Goal: Check status: Check status

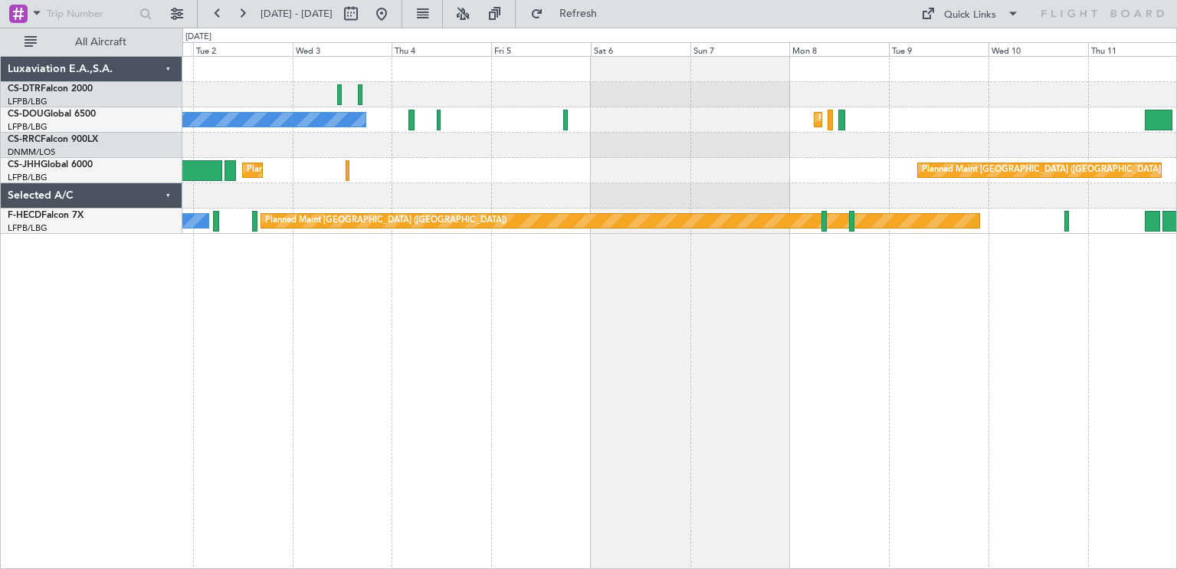
click at [83, 233] on div "Planned Maint [GEOGRAPHIC_DATA] ([GEOGRAPHIC_DATA]) No Crew Planned Maint [GEOG…" at bounding box center [588, 298] width 1177 height 541
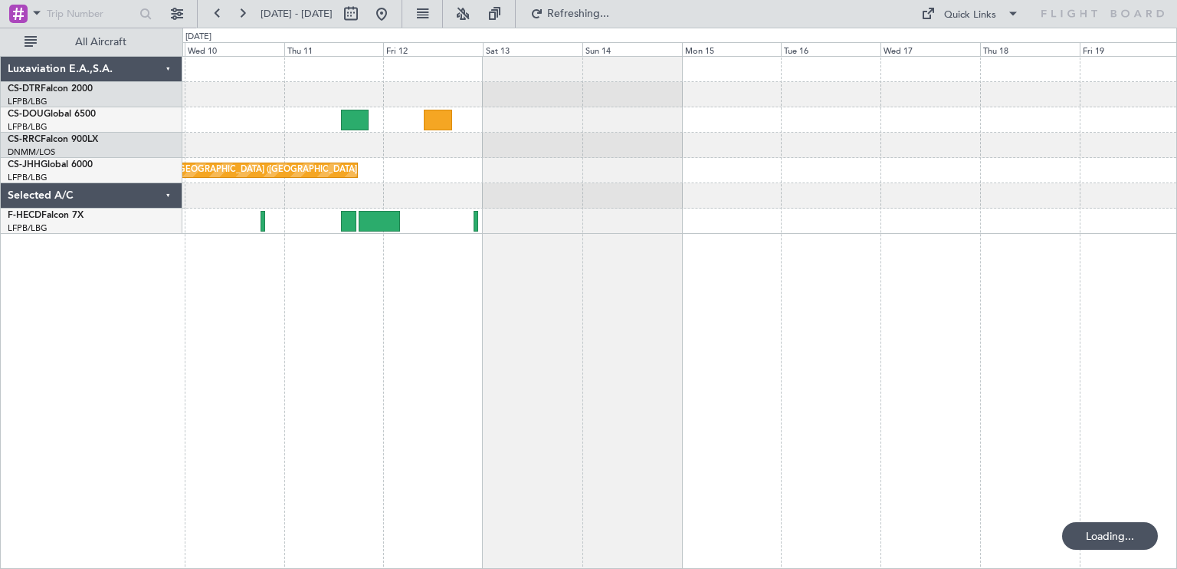
click at [468, 264] on div "Planned Maint [GEOGRAPHIC_DATA] ([GEOGRAPHIC_DATA]) Planned Maint [GEOGRAPHIC_D…" at bounding box center [679, 312] width 995 height 513
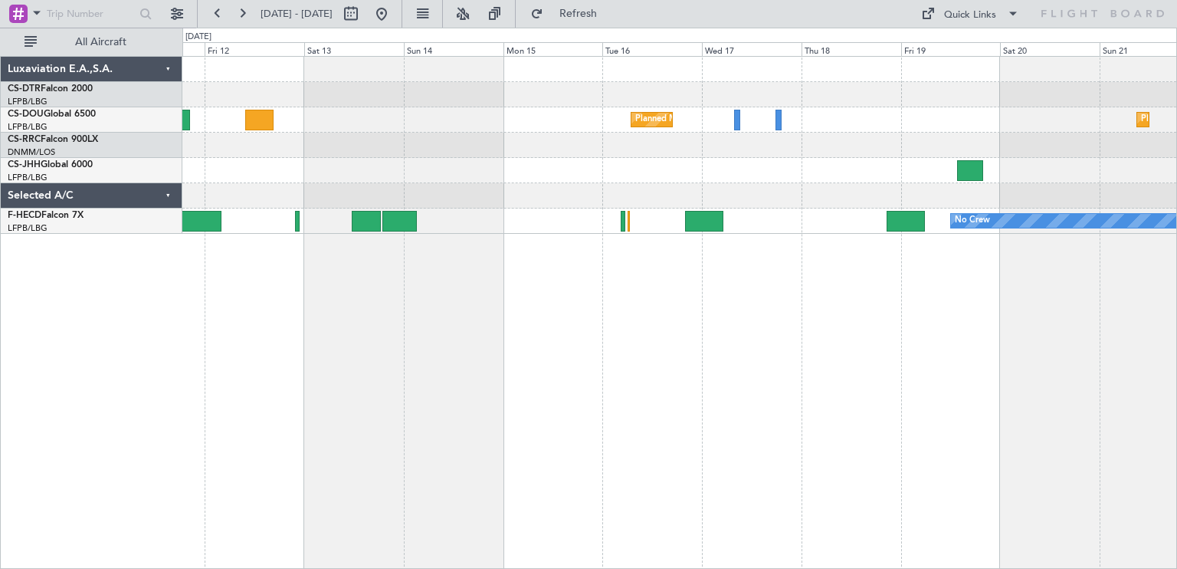
click at [807, 273] on div "Planned Maint [GEOGRAPHIC_DATA] ([GEOGRAPHIC_DATA]) Planned Maint [GEOGRAPHIC_D…" at bounding box center [679, 312] width 995 height 513
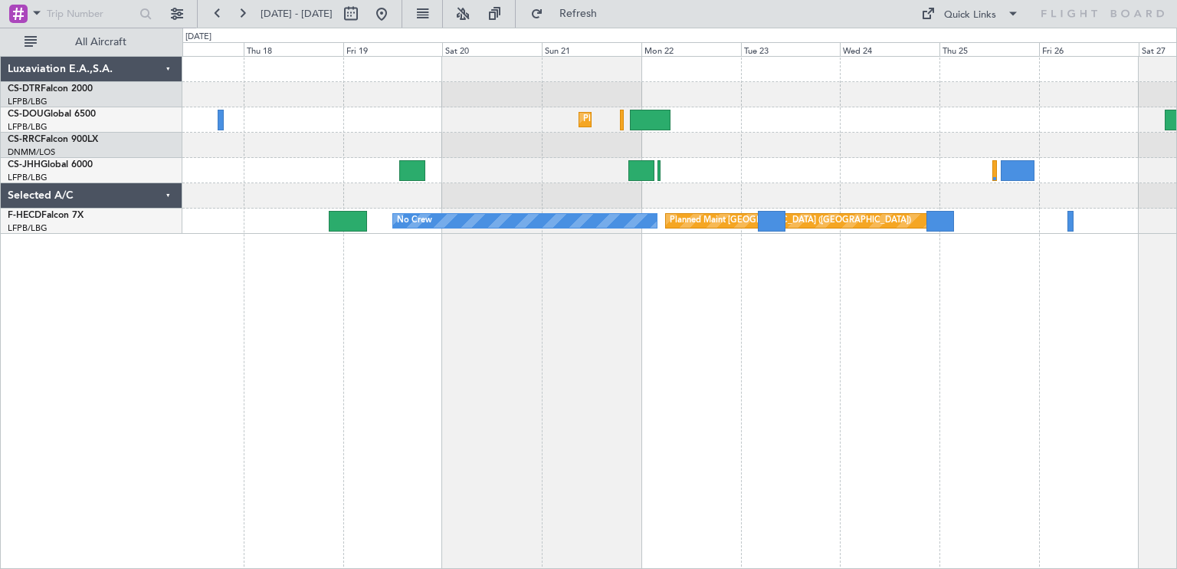
click at [564, 284] on div "Planned Maint [GEOGRAPHIC_DATA] ([GEOGRAPHIC_DATA]) Planned Maint [GEOGRAPHIC_D…" at bounding box center [679, 312] width 995 height 513
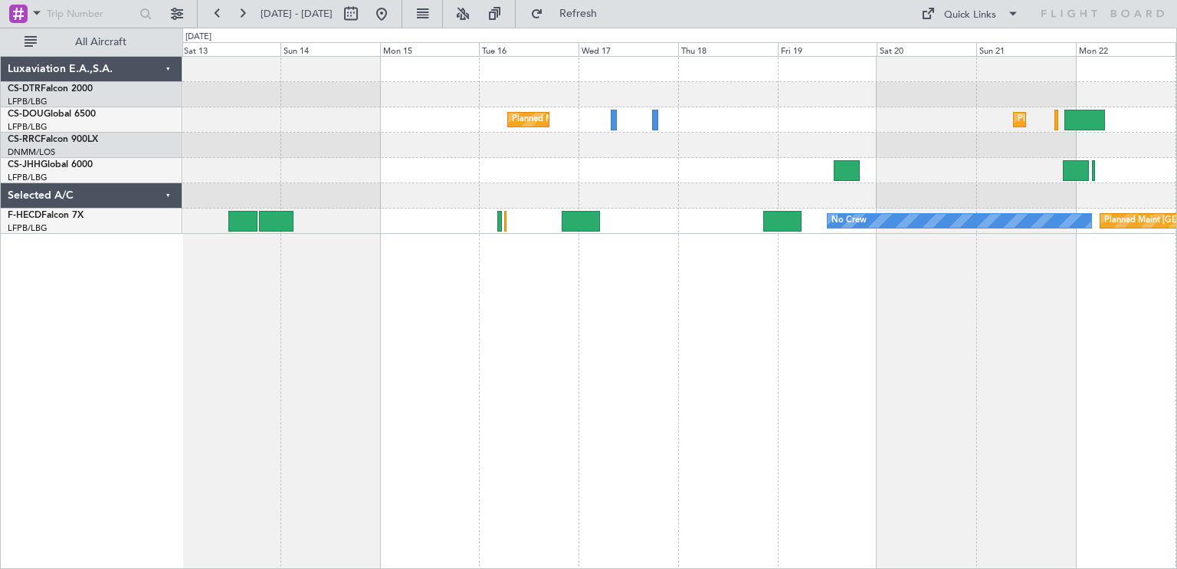
click at [1177, 322] on div "Planned Maint [GEOGRAPHIC_DATA] ([GEOGRAPHIC_DATA]) Planned Maint [GEOGRAPHIC_D…" at bounding box center [588, 298] width 1177 height 541
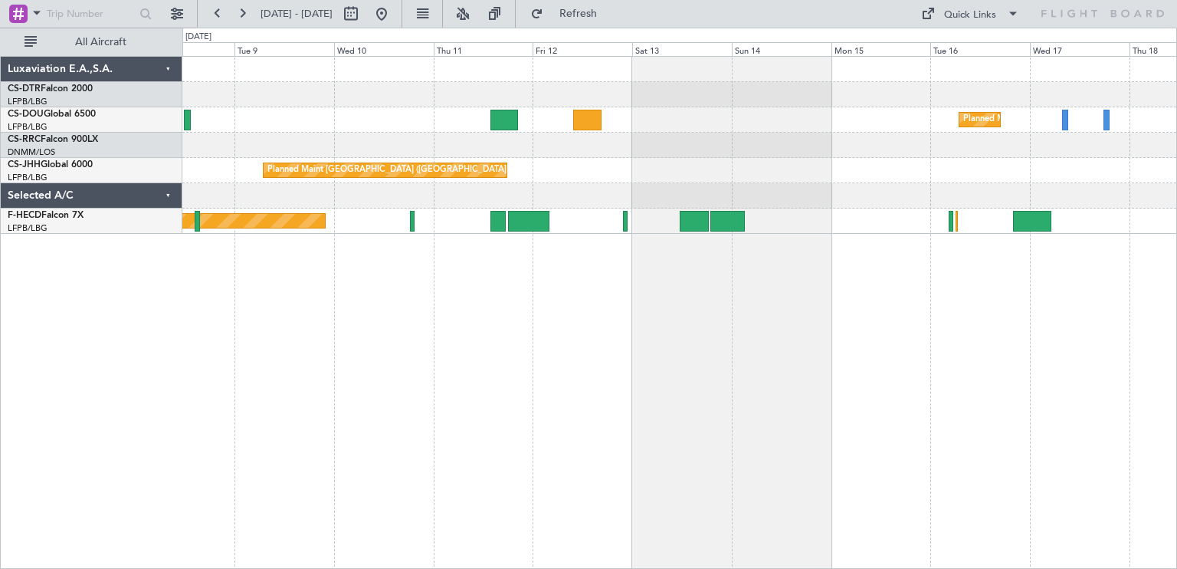
click at [1177, 327] on div "Planned Maint [GEOGRAPHIC_DATA] ([GEOGRAPHIC_DATA]) Planned Maint [GEOGRAPHIC_D…" at bounding box center [588, 298] width 1177 height 541
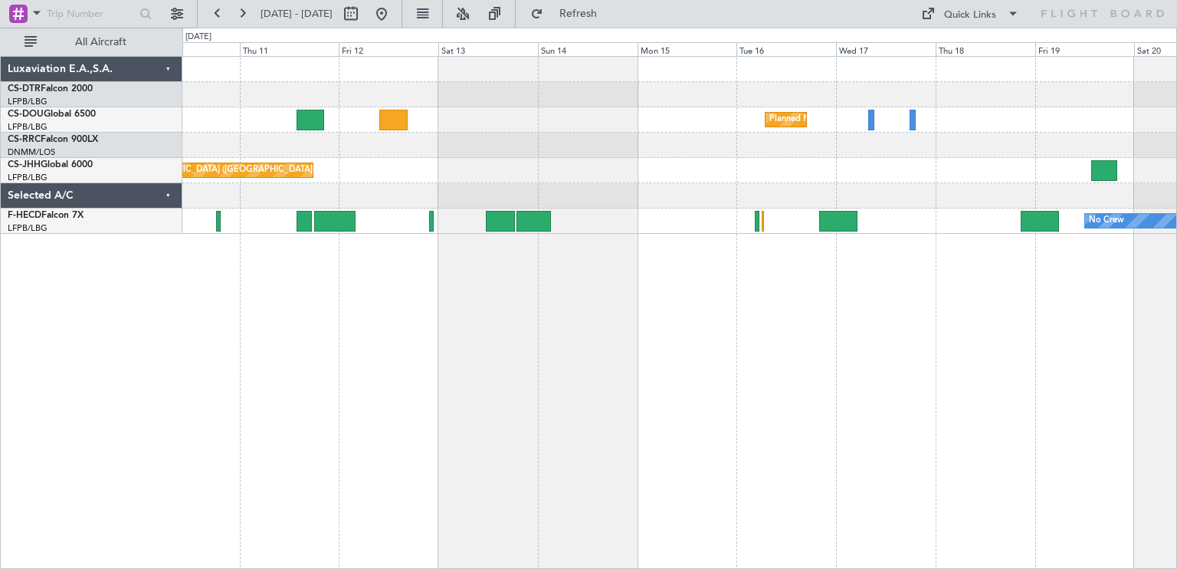
click at [804, 312] on div "Planned Maint [GEOGRAPHIC_DATA] ([GEOGRAPHIC_DATA]) Planned Maint [GEOGRAPHIC_D…" at bounding box center [679, 312] width 995 height 513
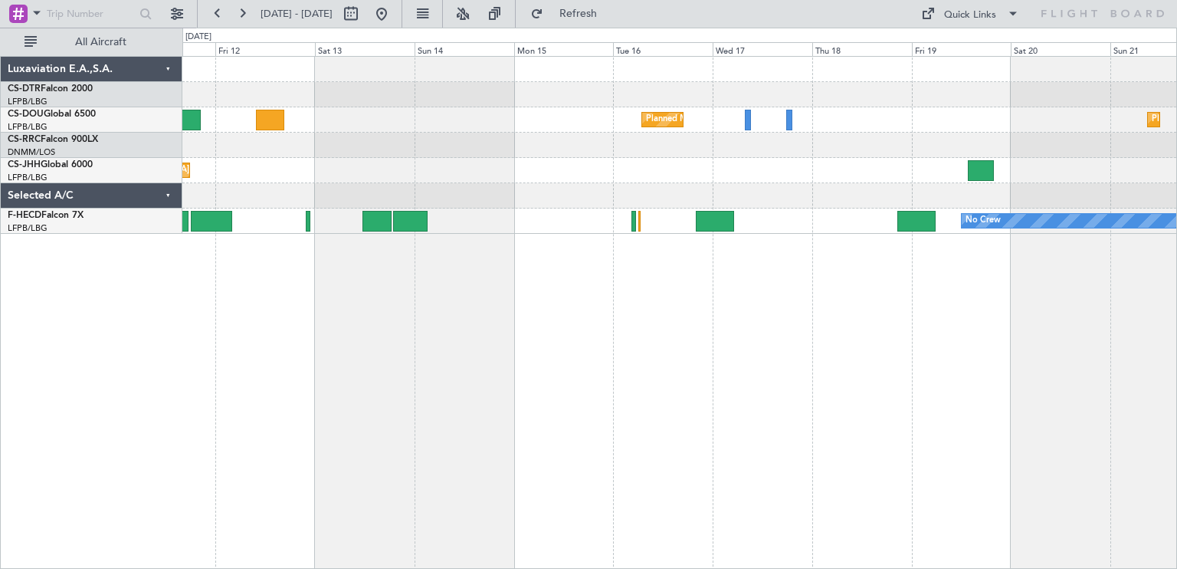
click at [504, 241] on div "Planned Maint [GEOGRAPHIC_DATA] ([GEOGRAPHIC_DATA]) Planned Maint [GEOGRAPHIC_D…" at bounding box center [679, 312] width 995 height 513
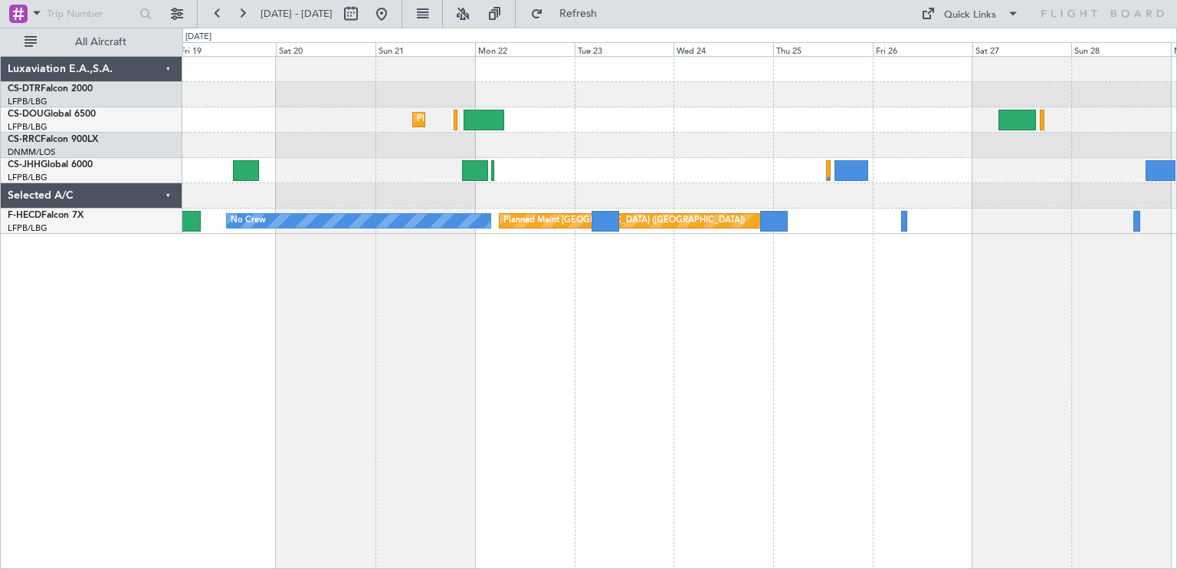
click at [421, 235] on div "Planned Maint [GEOGRAPHIC_DATA] ([GEOGRAPHIC_DATA]) Planned Maint [GEOGRAPHIC_D…" at bounding box center [679, 312] width 995 height 513
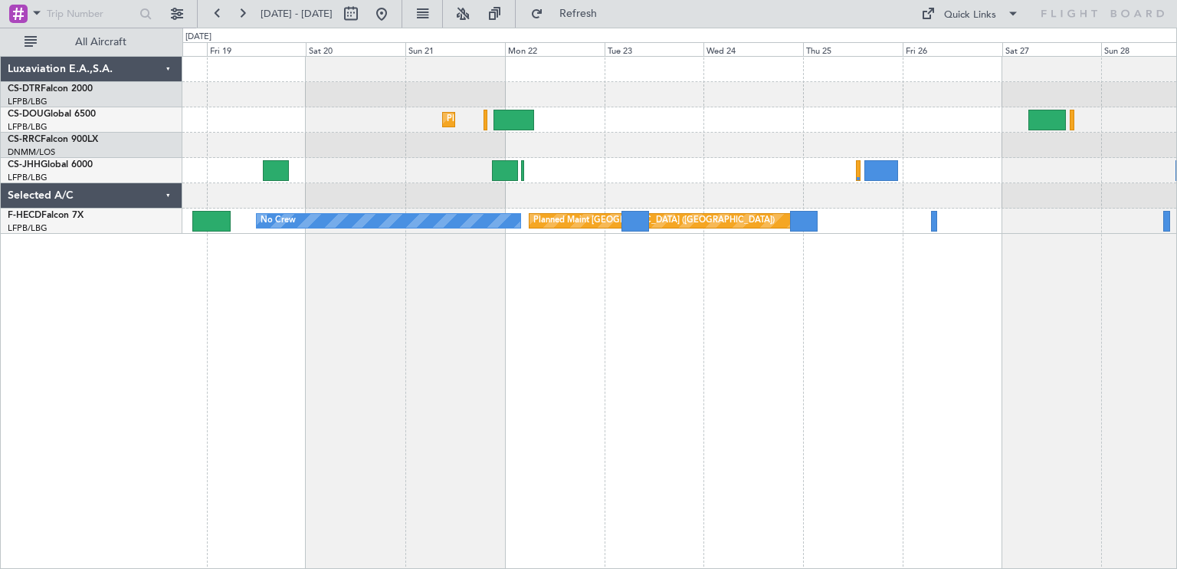
click at [843, 281] on div "Planned Maint [GEOGRAPHIC_DATA] ([GEOGRAPHIC_DATA]) Planned Maint [GEOGRAPHIC_D…" at bounding box center [679, 312] width 995 height 513
